Goal: Task Accomplishment & Management: Use online tool/utility

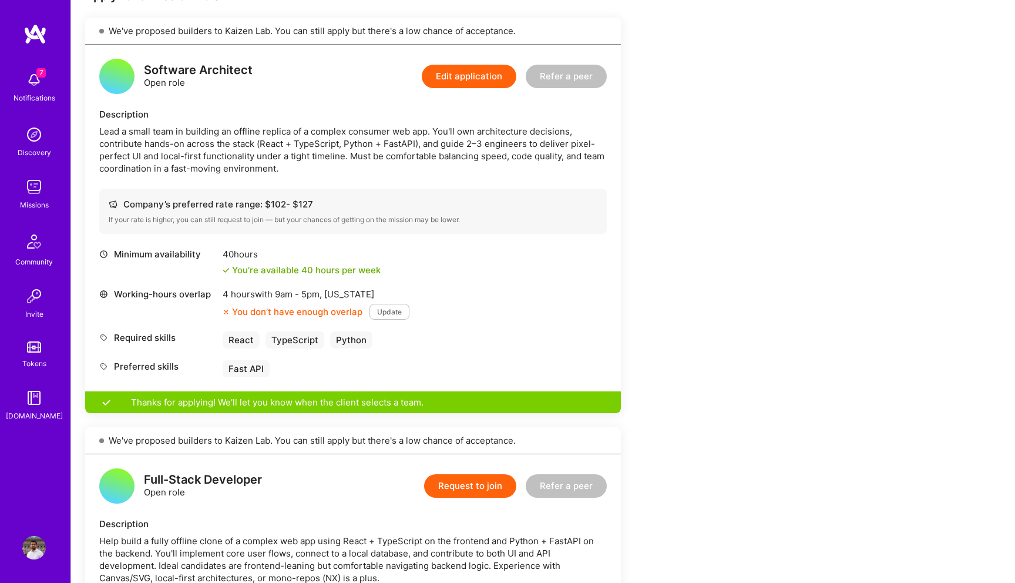
scroll to position [257, 0]
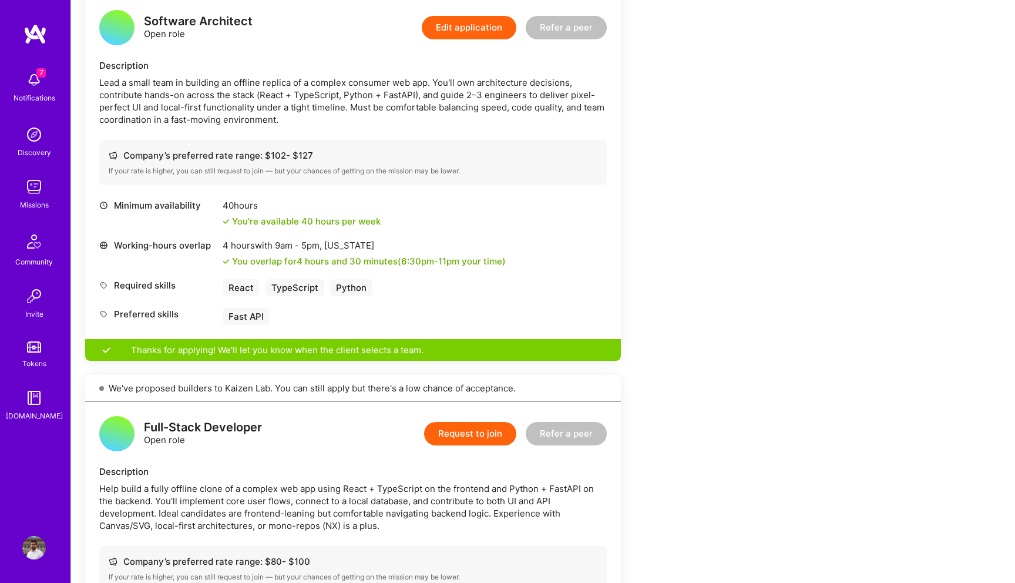
scroll to position [283, 0]
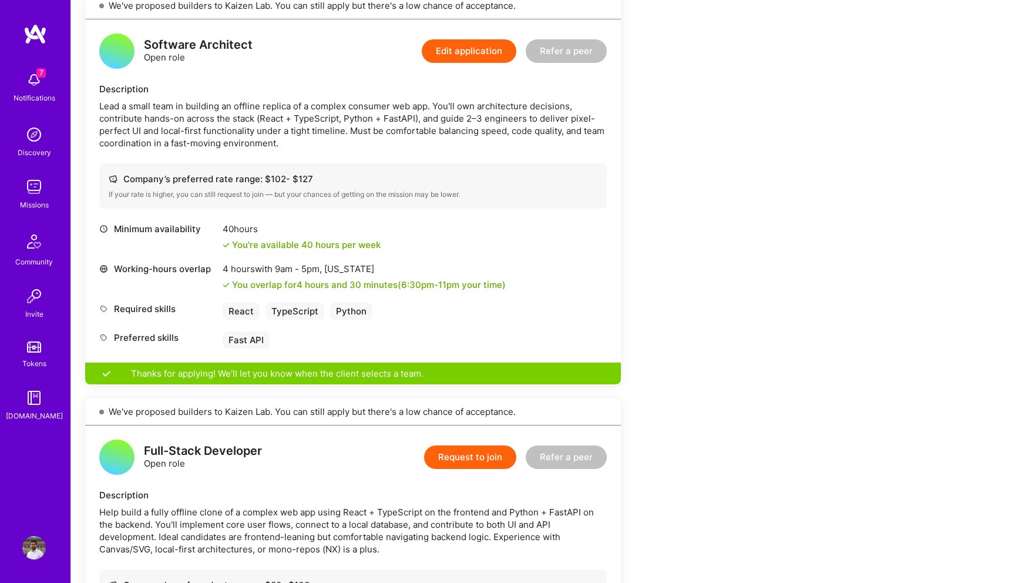
click at [217, 375] on div "Thanks for applying! We'll let you know when the client selects a team." at bounding box center [353, 374] width 536 height 22
drag, startPoint x: 217, startPoint y: 375, endPoint x: 405, endPoint y: 374, distance: 188.0
click at [405, 374] on div "Thanks for applying! We'll let you know when the client selects a team." at bounding box center [353, 374] width 536 height 22
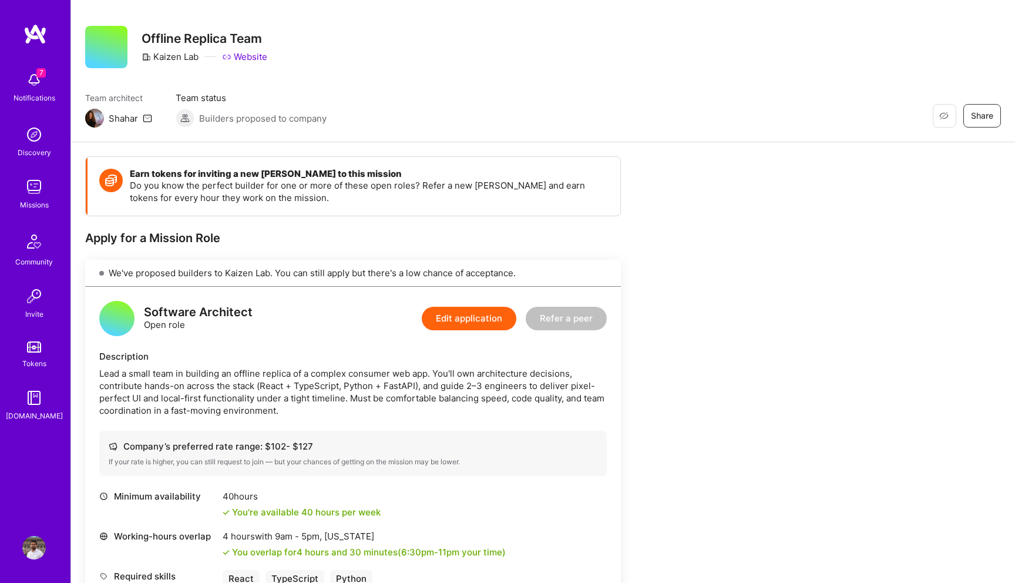
scroll to position [0, 0]
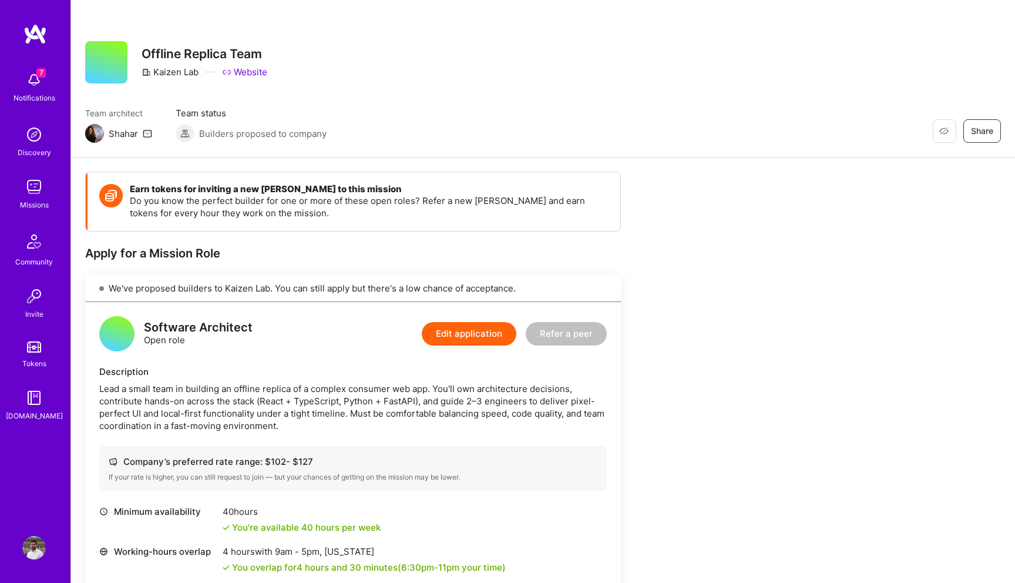
click at [31, 204] on div "Missions" at bounding box center [34, 205] width 29 height 12
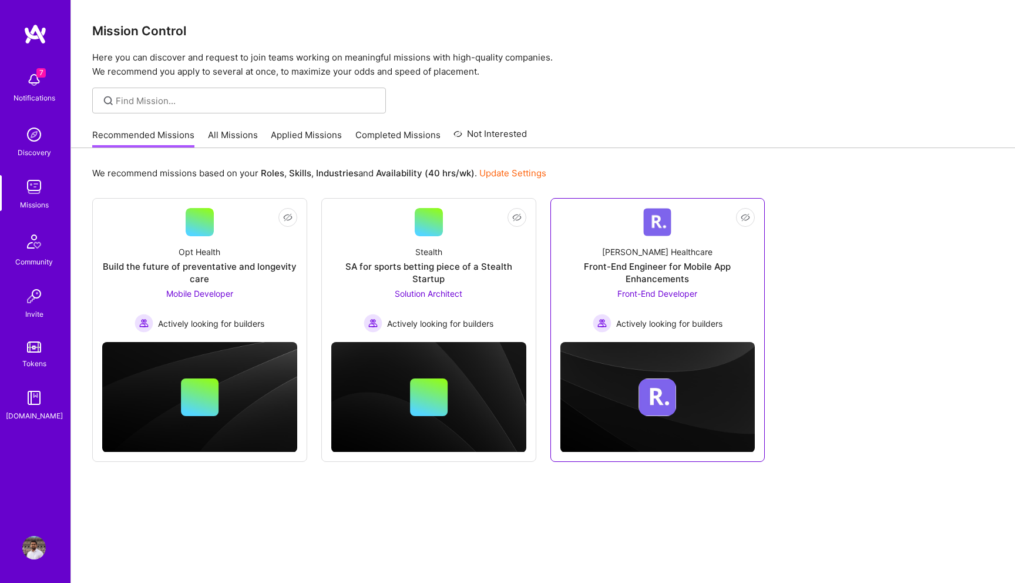
click at [596, 289] on div "Front-End Developer Actively looking for builders" at bounding box center [658, 309] width 130 height 45
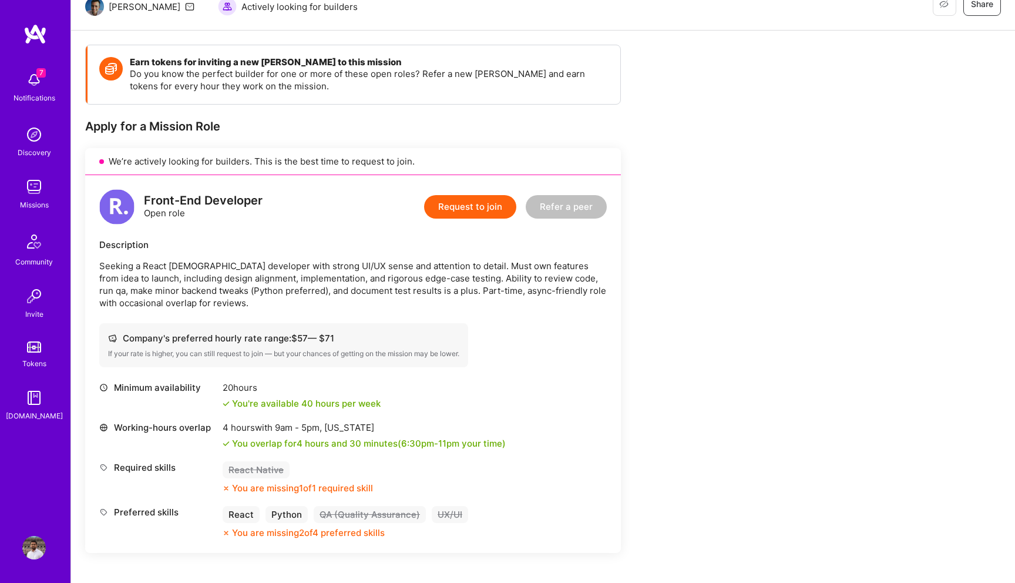
scroll to position [192, 0]
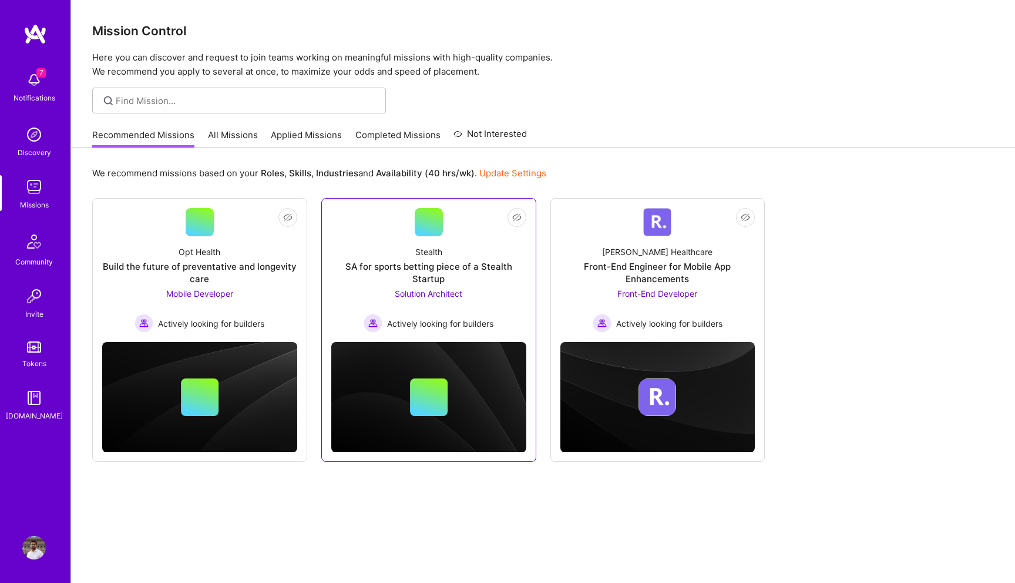
click at [469, 255] on div "Stealth SA for sports betting piece of a Stealth Startup Solution Architect Act…" at bounding box center [428, 284] width 195 height 96
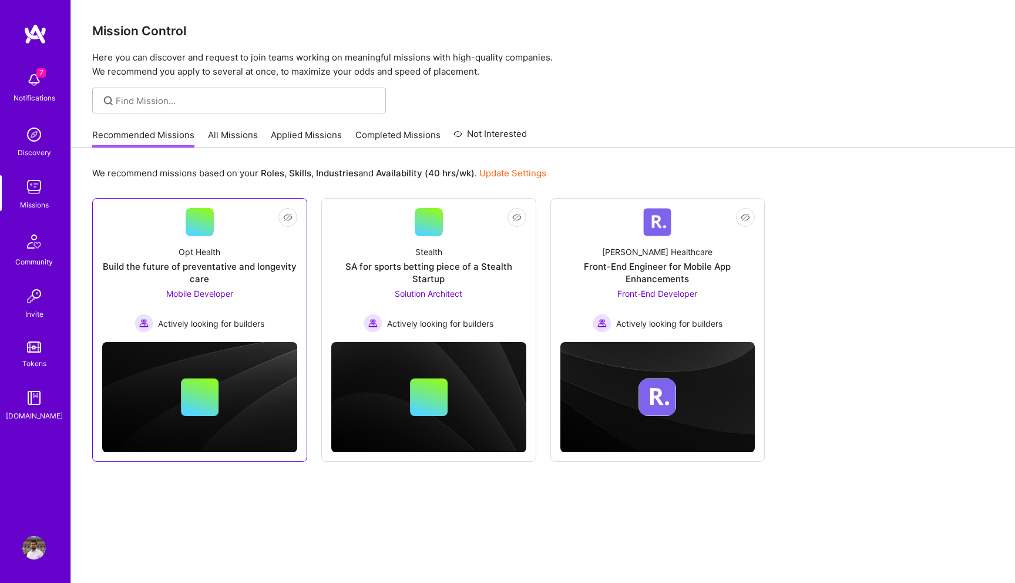
click at [220, 281] on div "Build the future of preventative and longevity care" at bounding box center [199, 272] width 195 height 25
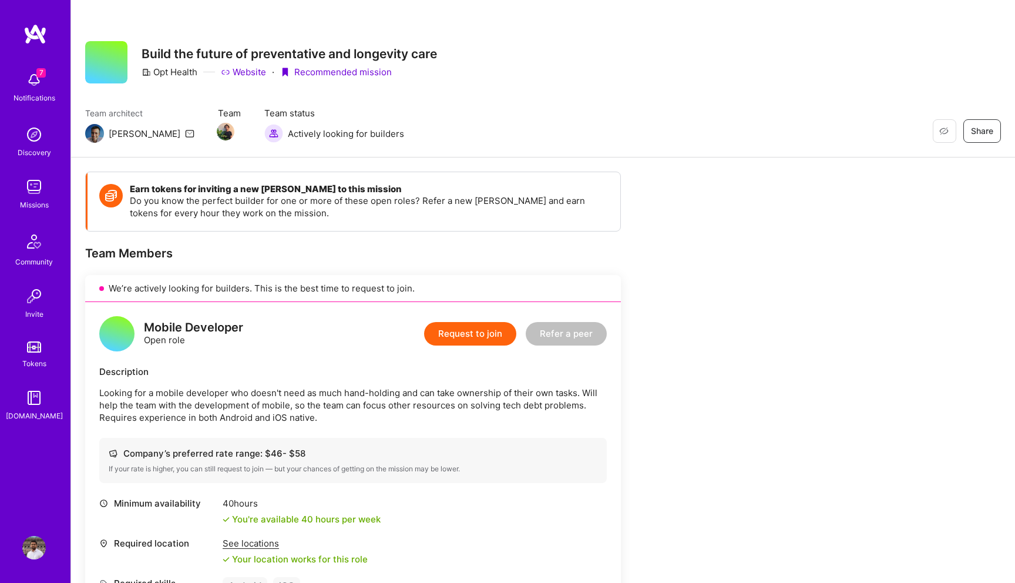
click at [36, 80] on img at bounding box center [34, 80] width 24 height 24
